Goal: Transaction & Acquisition: Purchase product/service

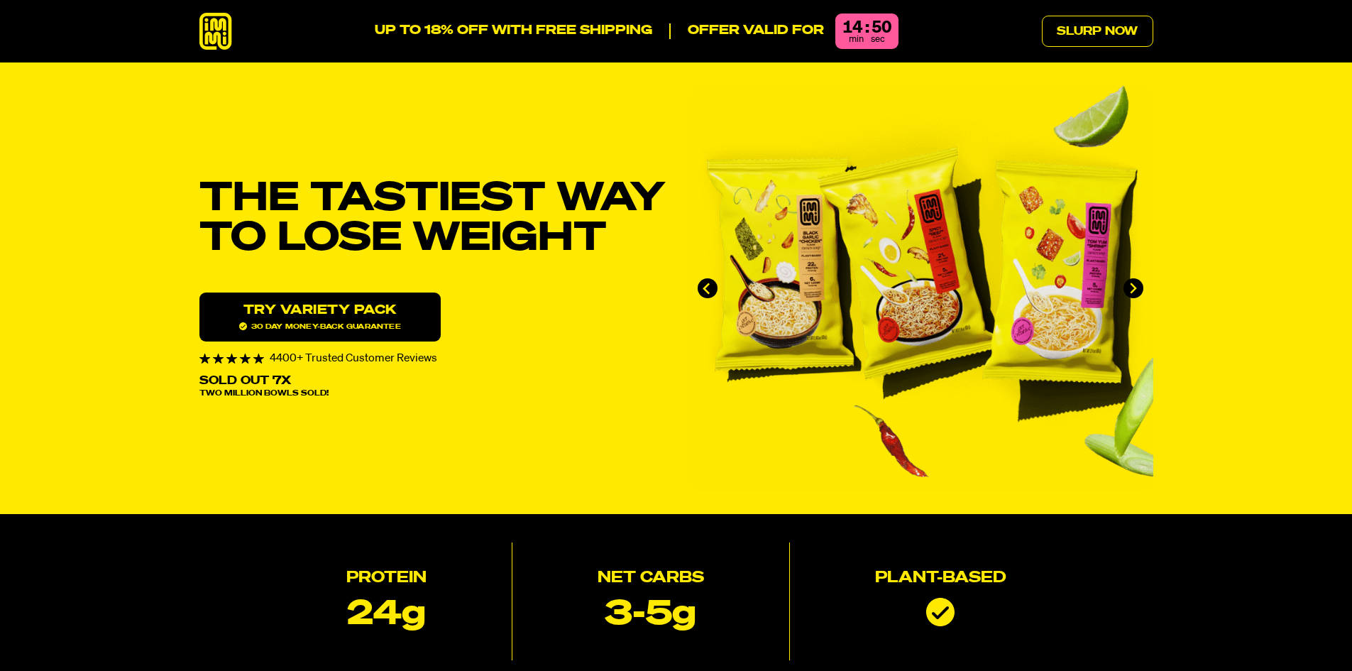
click at [411, 35] on p "UP TO 18% OFF WITH FREE SHIPPING" at bounding box center [513, 31] width 277 height 16
click at [349, 316] on link "Try variety Pack 30 day money-back guarantee" at bounding box center [319, 316] width 241 height 49
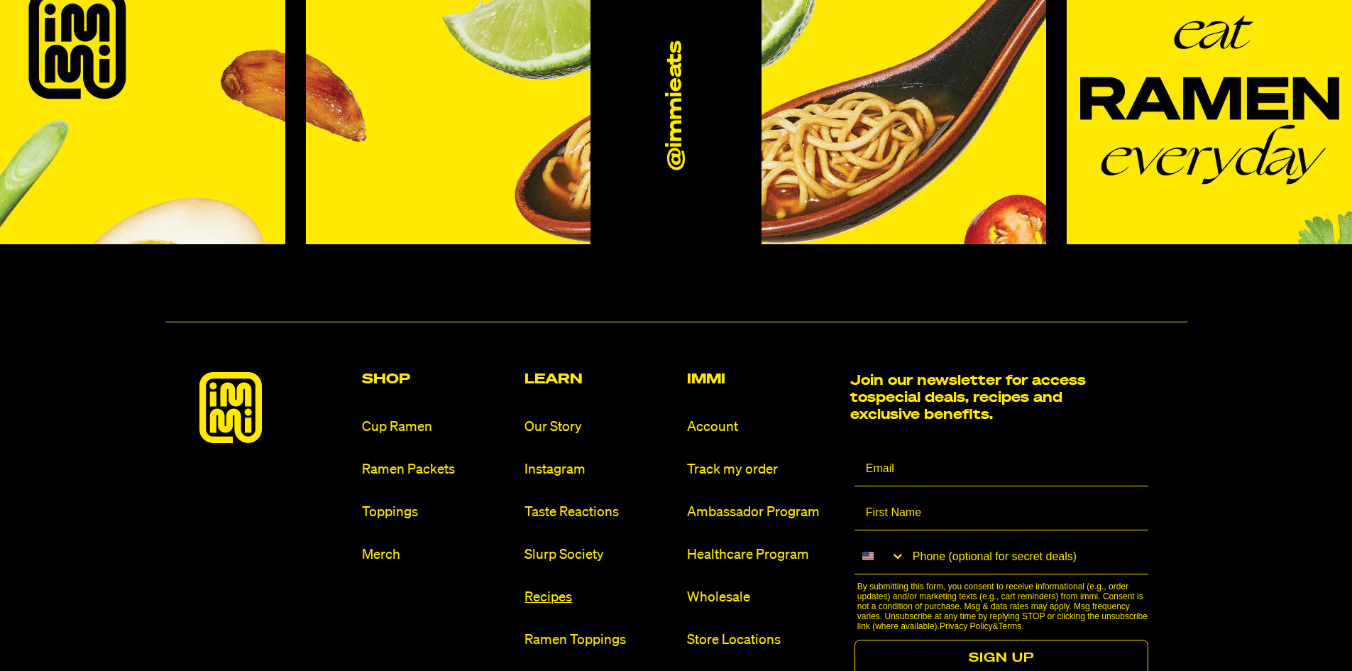
scroll to position [8525, 0]
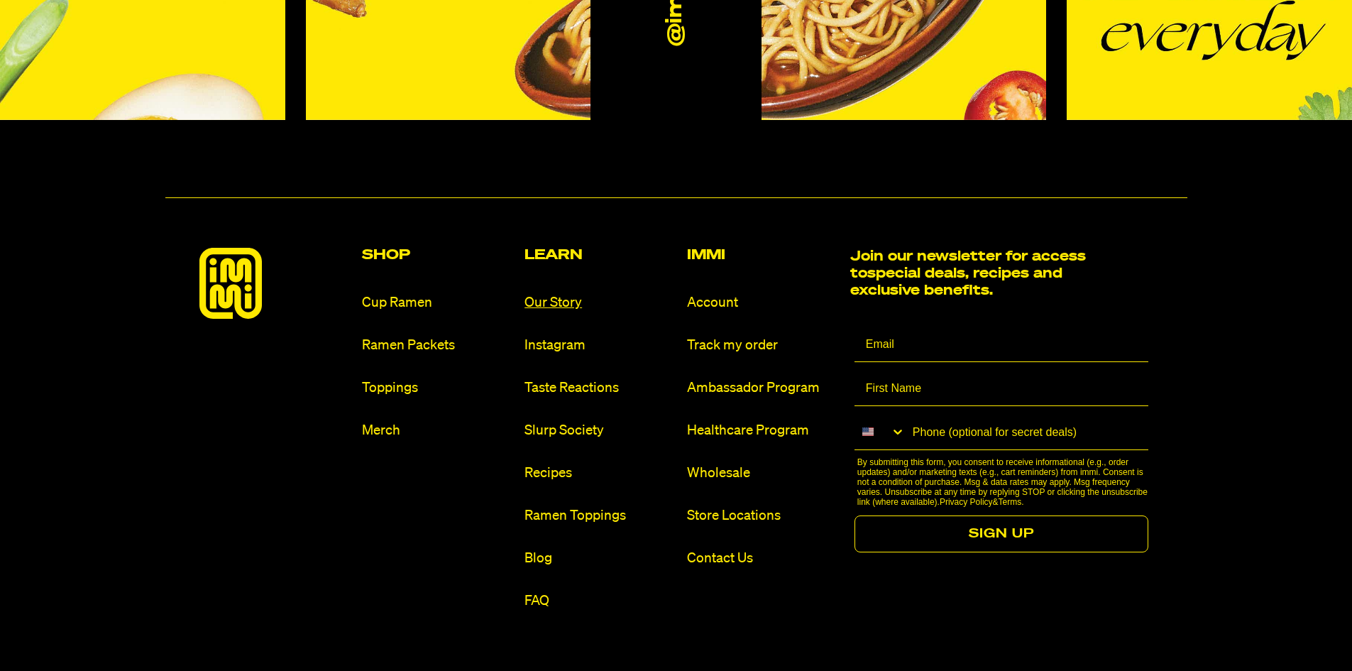
click at [546, 293] on link "Our Story" at bounding box center [599, 302] width 151 height 19
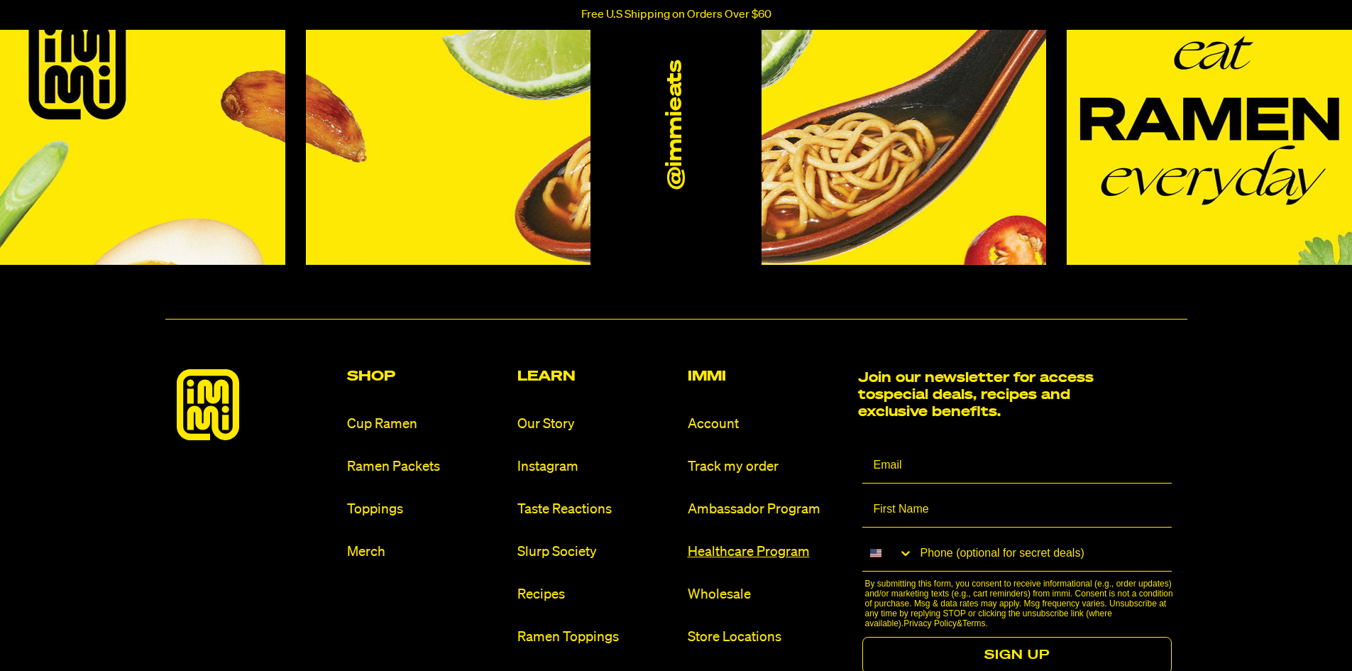
scroll to position [1490, 0]
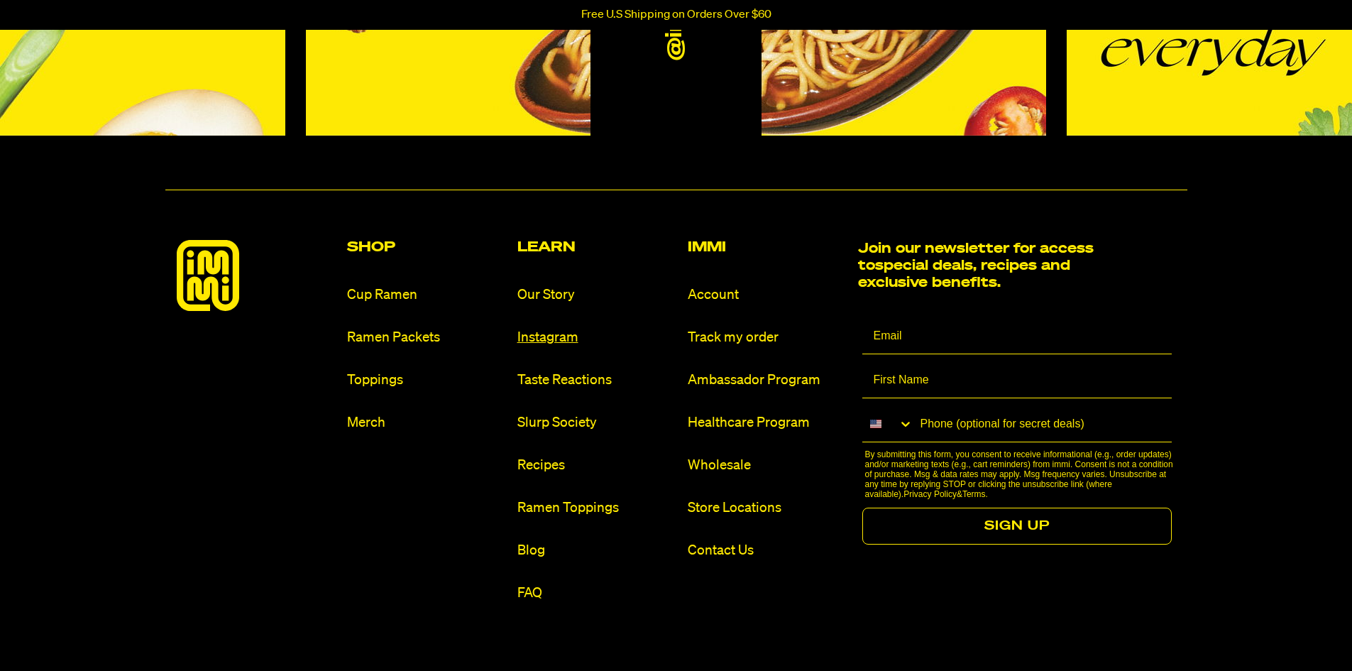
click at [572, 341] on link "Instagram" at bounding box center [596, 337] width 159 height 19
